Goal: Find specific page/section: Find specific page/section

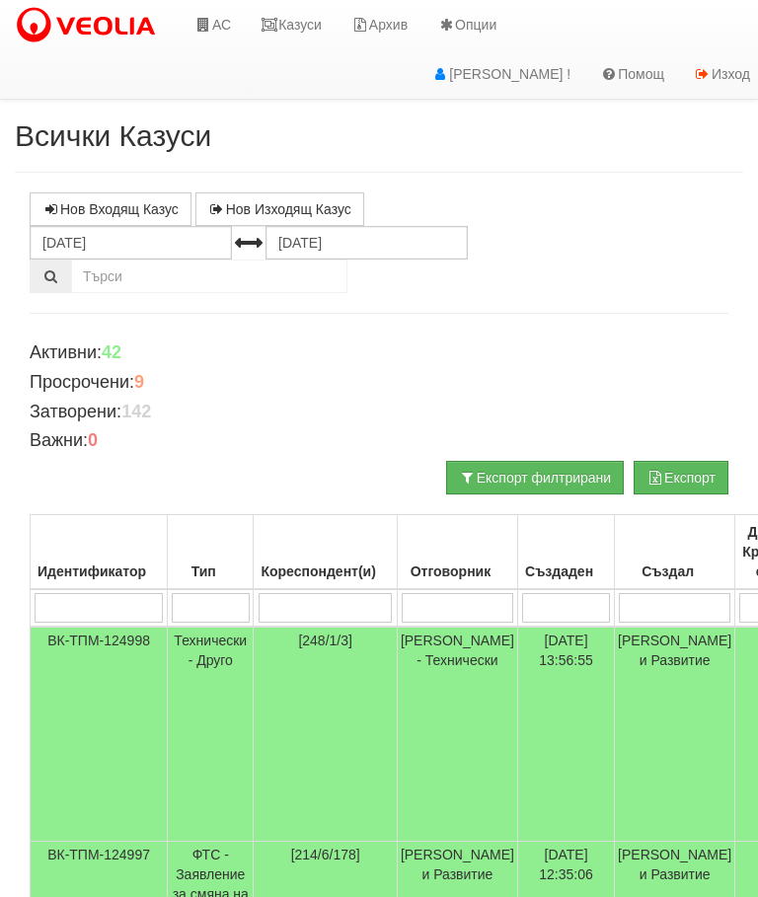
click at [305, 21] on link "Казуси" at bounding box center [291, 24] width 91 height 49
click at [294, 26] on link "Казуси" at bounding box center [291, 24] width 91 height 49
click at [305, 30] on link "Казуси" at bounding box center [291, 24] width 91 height 49
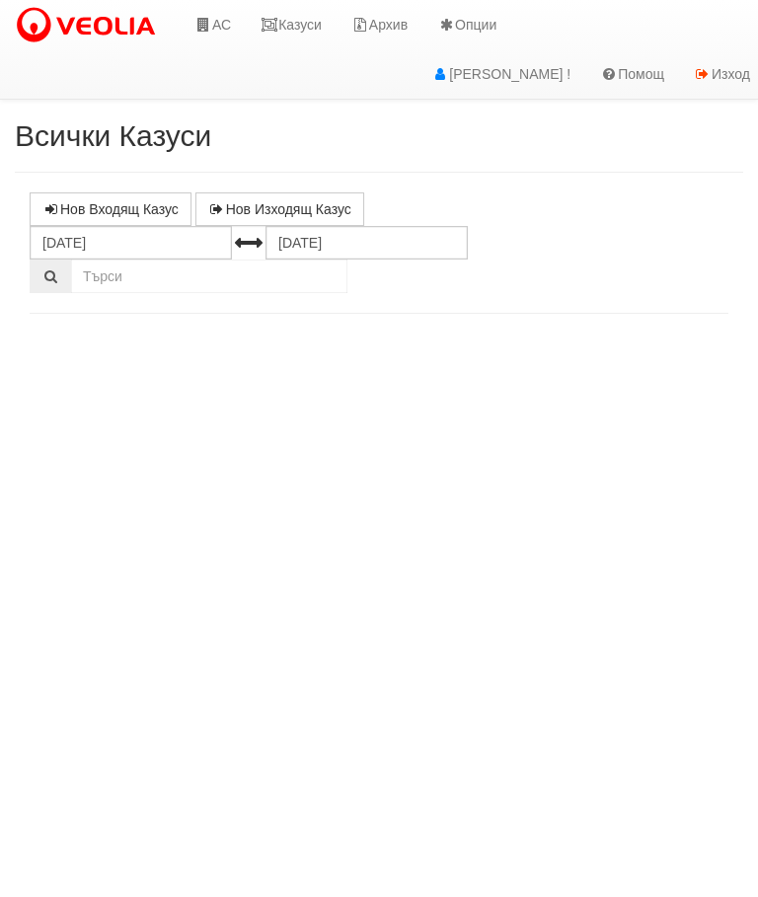
select select "10"
select select "1"
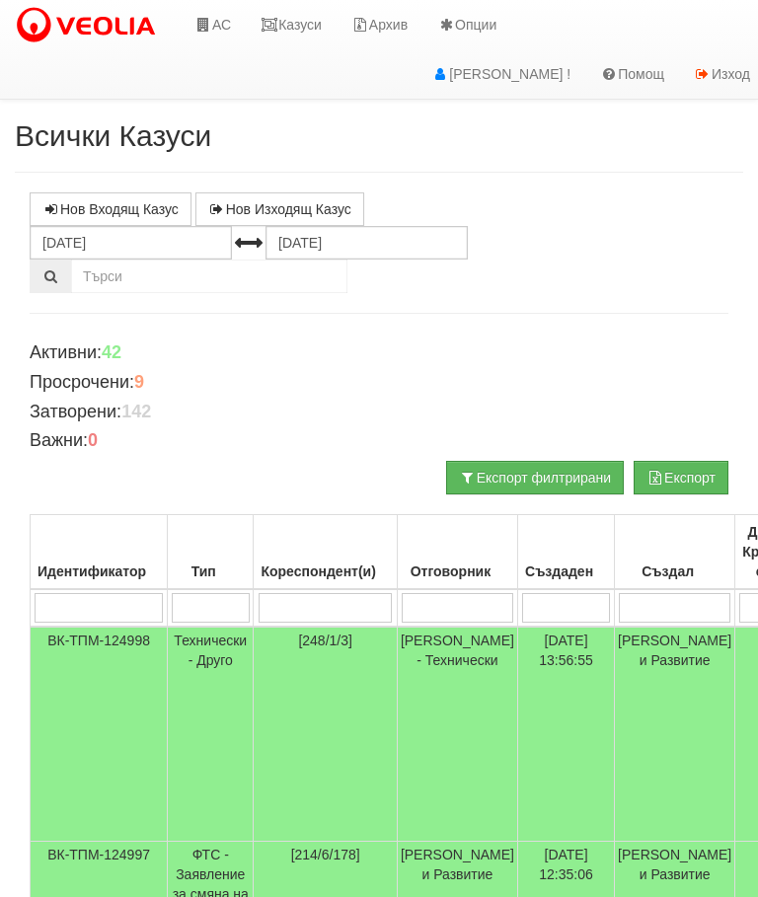
click at [299, 29] on link "Казуси" at bounding box center [291, 24] width 91 height 49
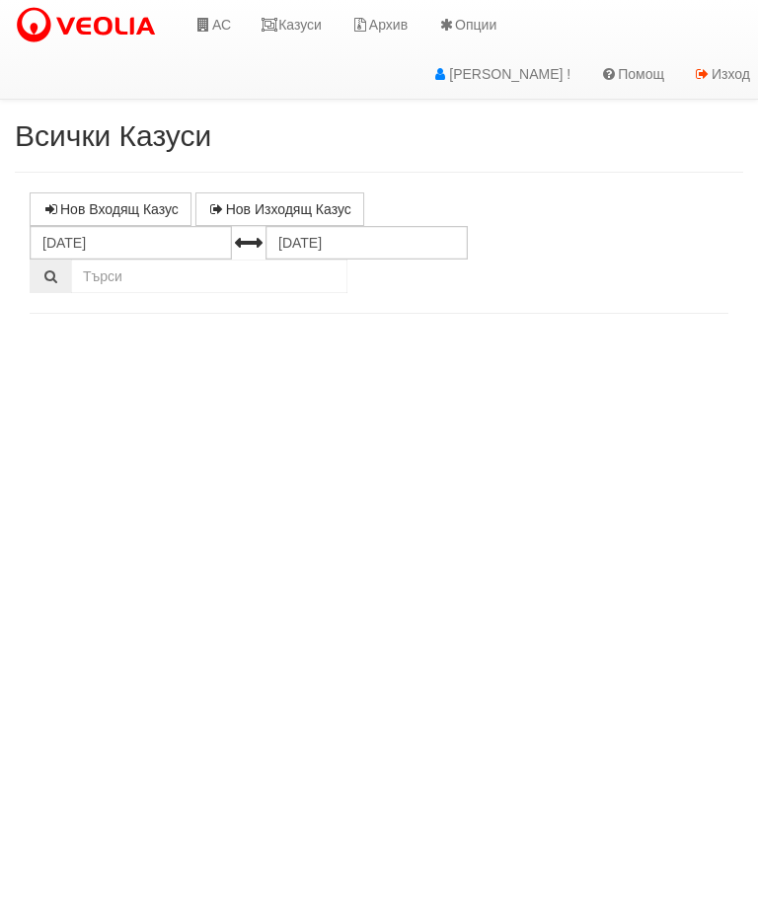
select select "10"
select select "1"
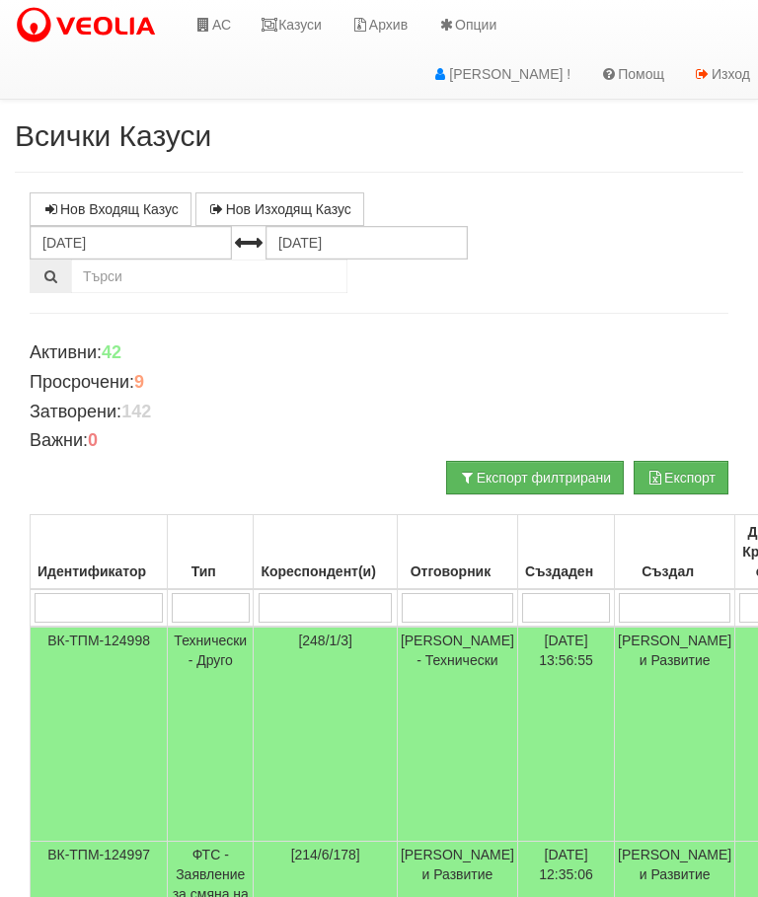
click at [301, 4] on link "Казуси" at bounding box center [291, 24] width 91 height 49
click at [282, 34] on link "Казуси" at bounding box center [291, 24] width 91 height 49
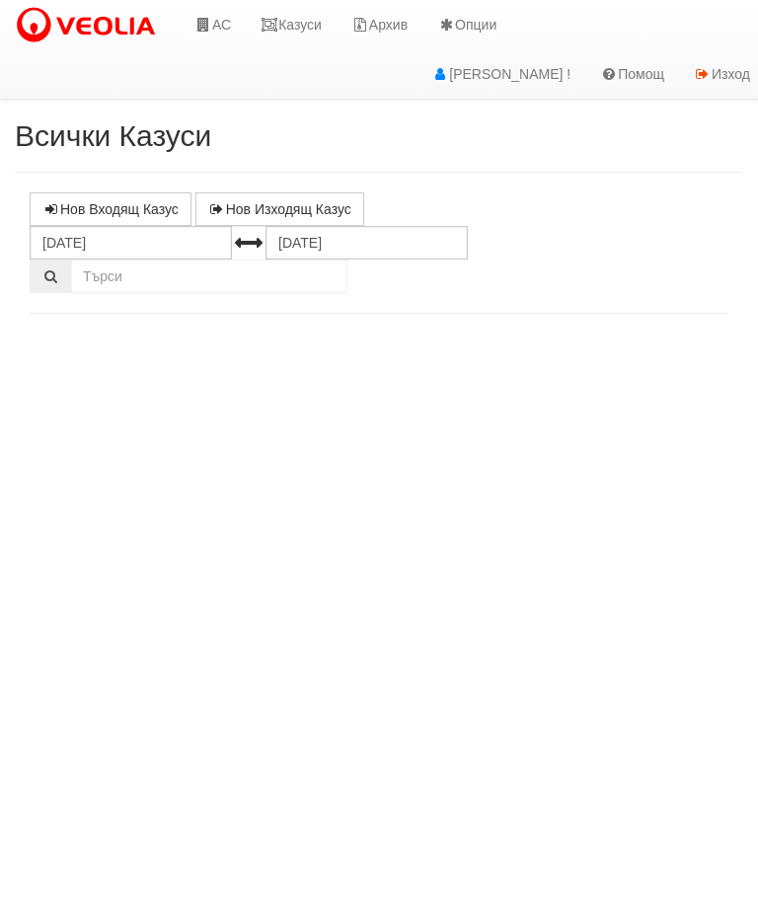
select select "10"
select select "1"
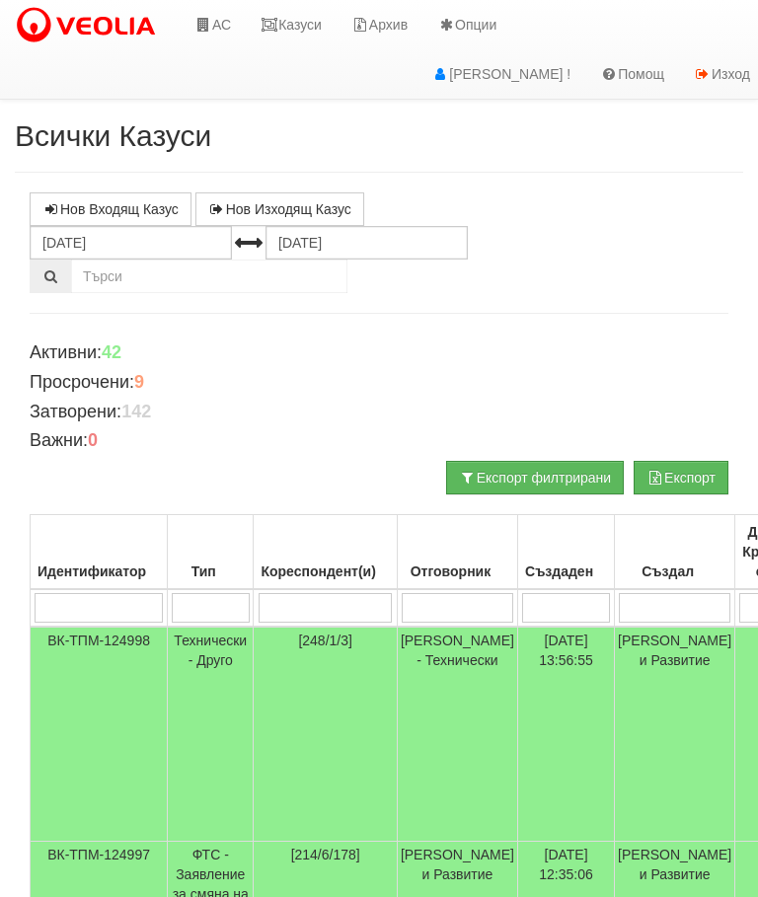
click at [304, 38] on link "Казуси" at bounding box center [291, 24] width 91 height 49
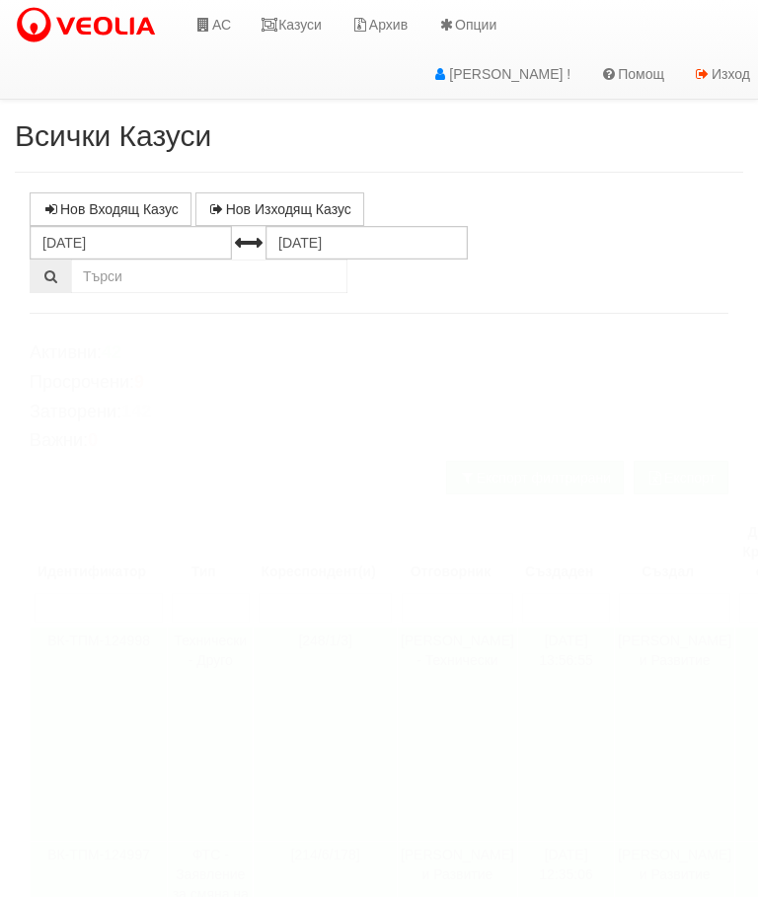
select select "10"
select select "1"
